Goal: Information Seeking & Learning: Learn about a topic

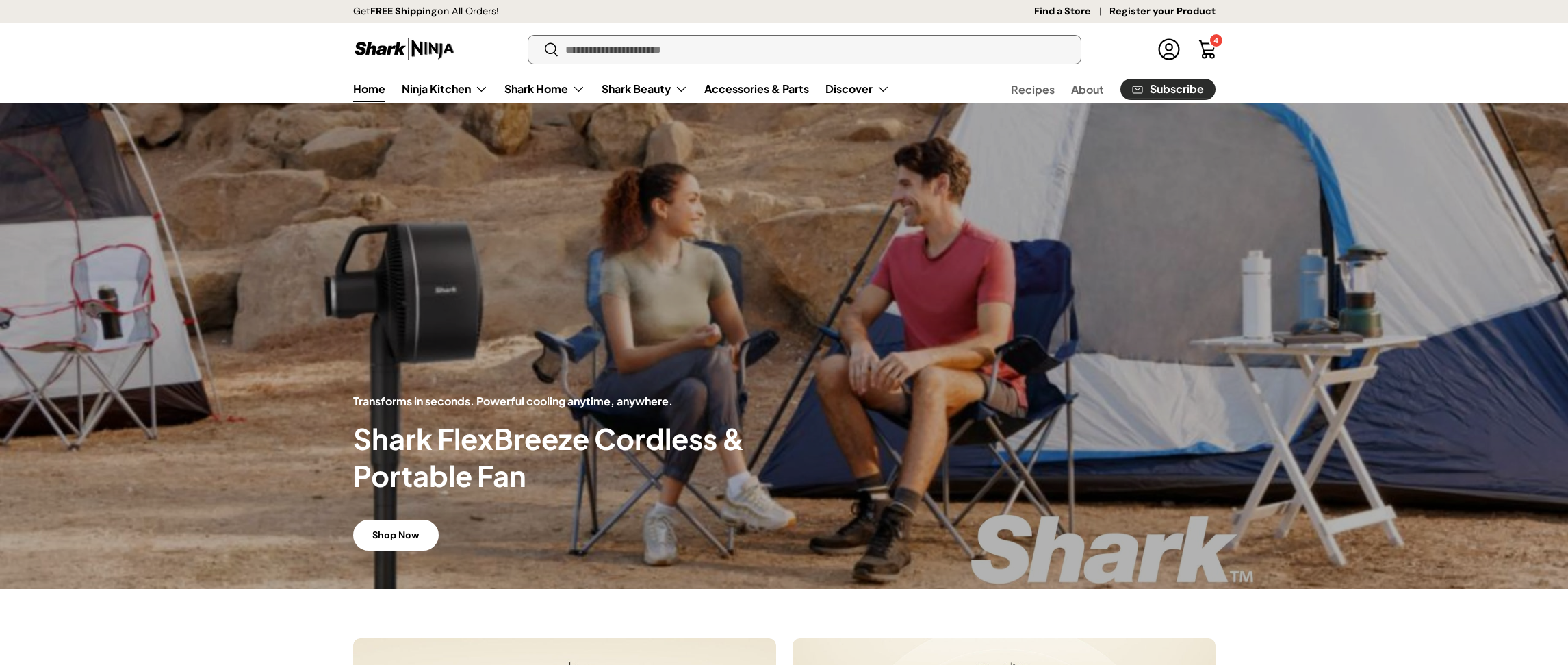
click at [627, 43] on input "Search" at bounding box center [804, 49] width 551 height 28
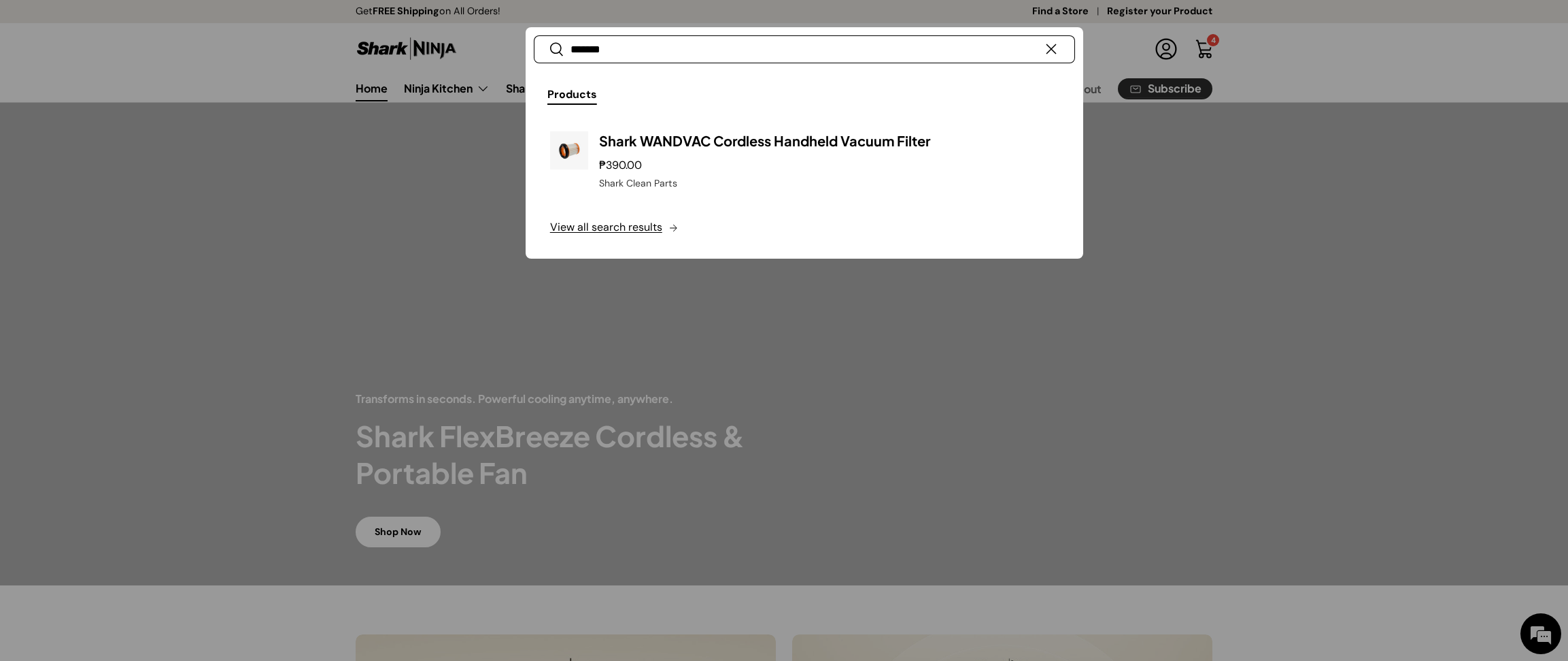
type input "*******"
click at [857, 430] on div at bounding box center [784, 330] width 1568 height 661
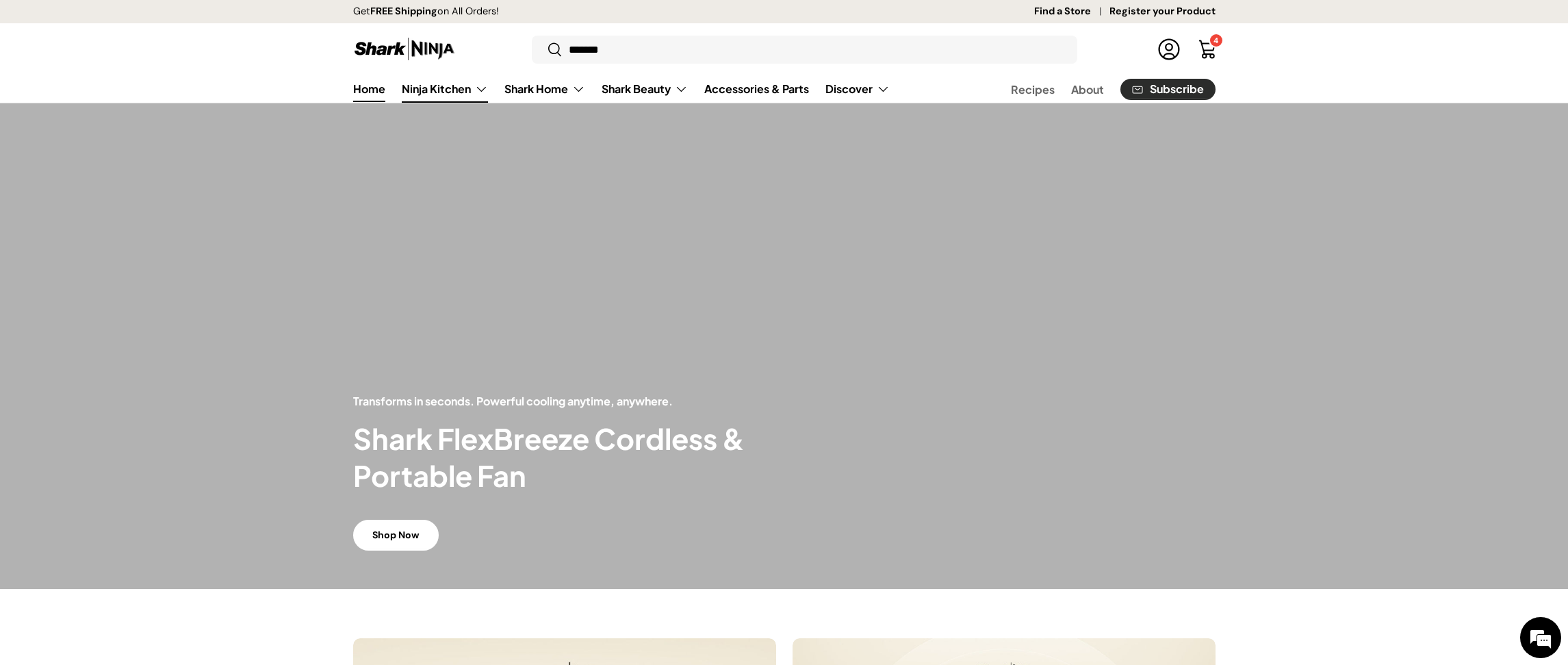
click at [435, 91] on link "Ninja Kitchen" at bounding box center [445, 89] width 87 height 27
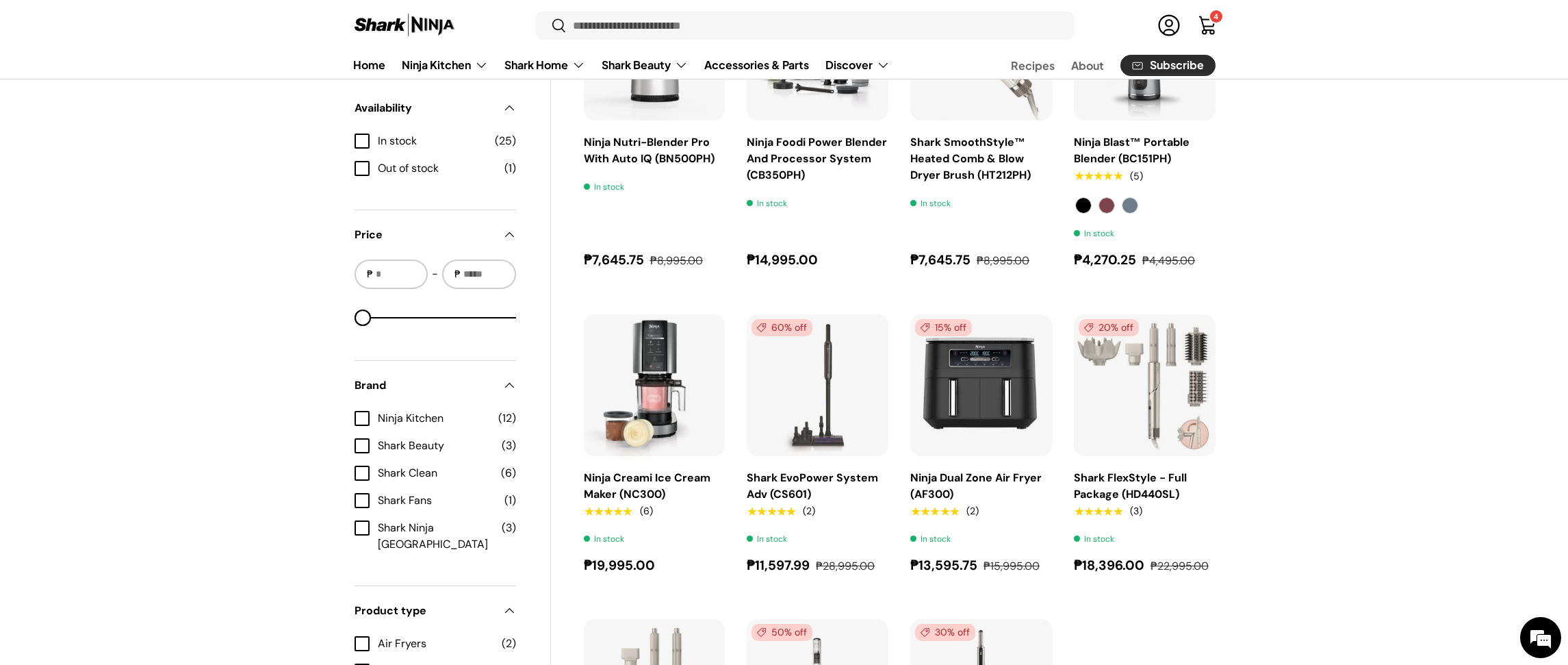
scroll to position [1468, 0]
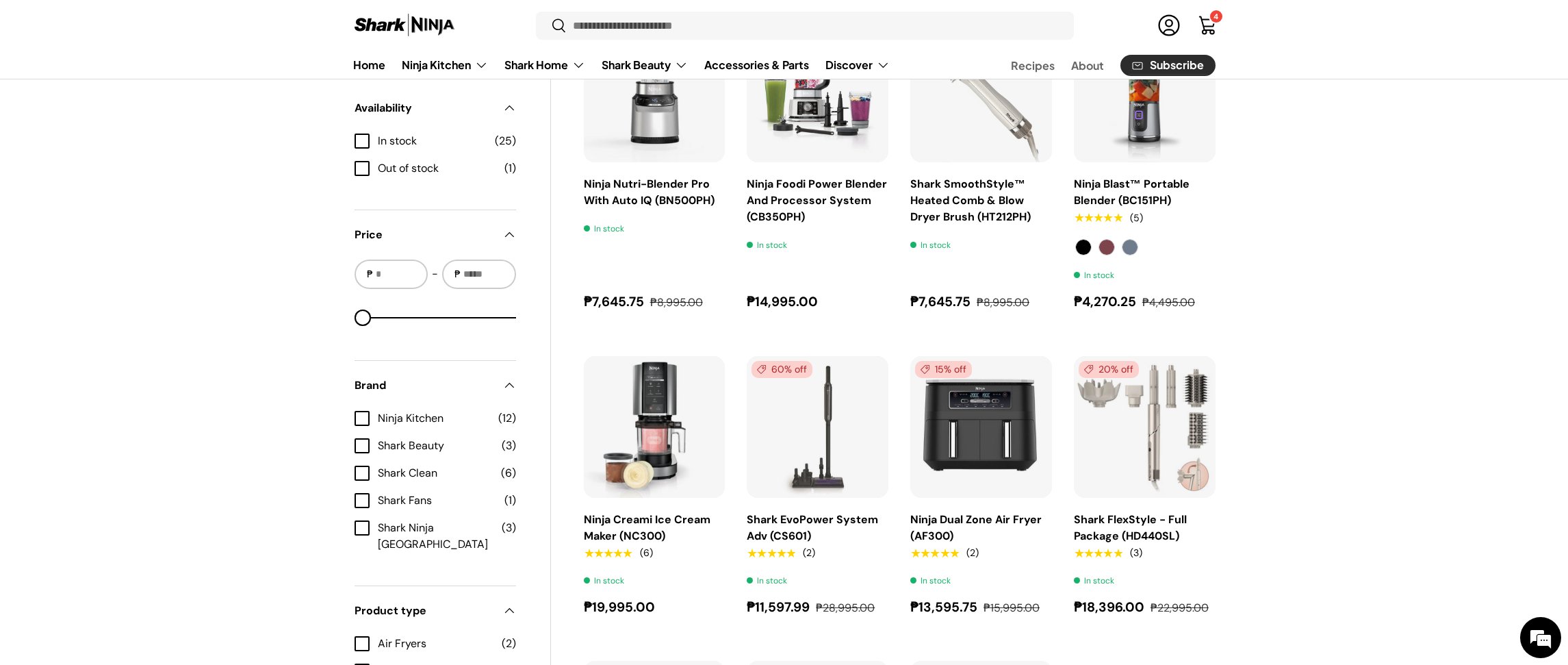
click at [410, 493] on span "Shark Fans" at bounding box center [437, 501] width 118 height 17
click at [408, 481] on ul "Ninja Kitchen (12) Shark Beauty (3) Shark Clean (6) Shark Fans (1) Shark Ninja …" at bounding box center [434, 481] width 161 height 142
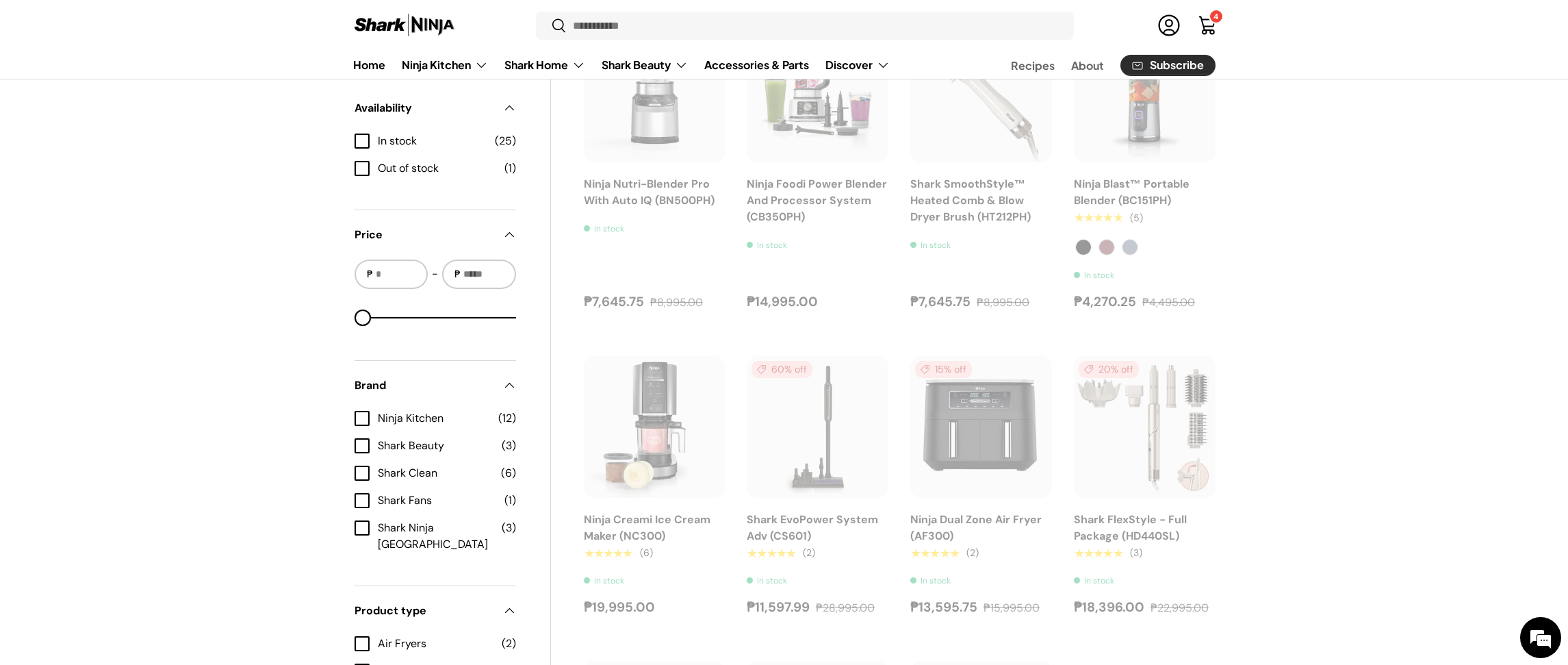
click at [407, 478] on span "Shark Clean" at bounding box center [435, 473] width 115 height 17
click at [404, 494] on span "Shark Fans" at bounding box center [437, 501] width 118 height 17
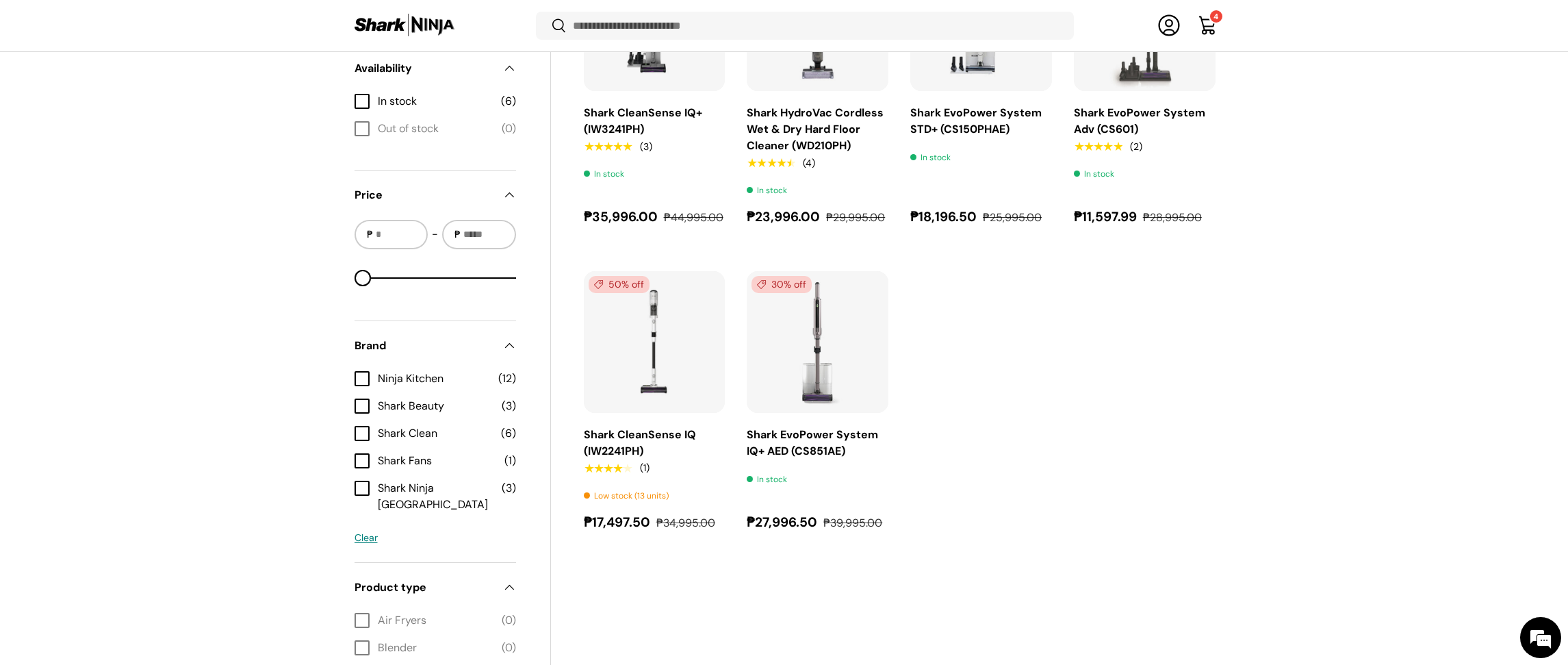
scroll to position [657, 0]
